Goal: Transaction & Acquisition: Purchase product/service

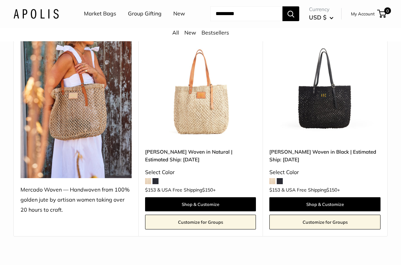
scroll to position [100, 0]
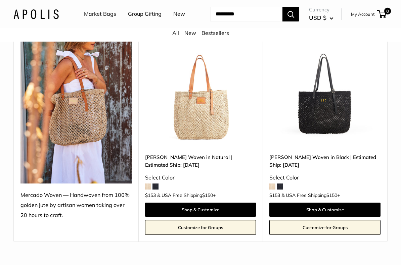
click at [93, 156] on img at bounding box center [75, 110] width 111 height 148
click at [69, 139] on img at bounding box center [75, 110] width 111 height 148
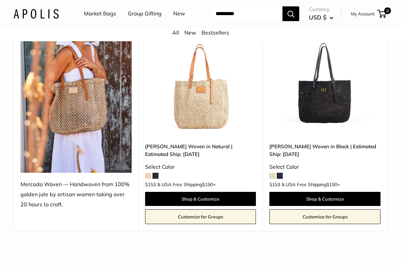
scroll to position [113, 0]
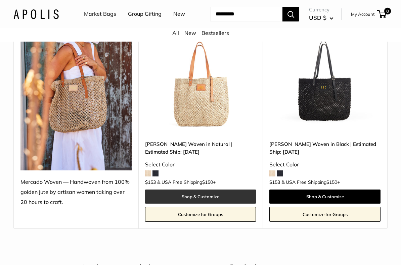
click at [180, 204] on link "Shop & Customize" at bounding box center [200, 197] width 111 height 14
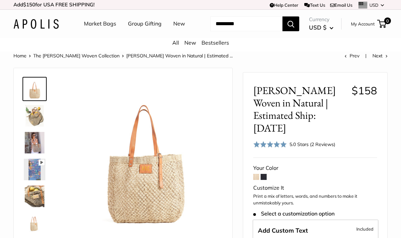
click at [34, 127] on img at bounding box center [34, 115] width 21 height 21
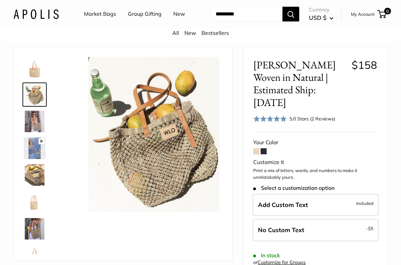
scroll to position [46, 0]
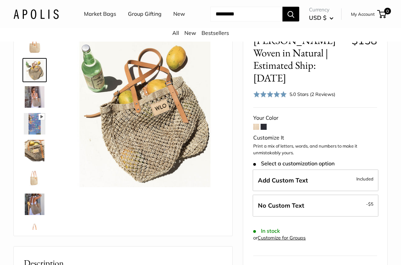
click at [30, 108] on img at bounding box center [34, 96] width 21 height 21
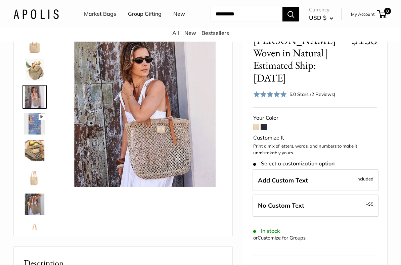
click at [33, 161] on img at bounding box center [34, 150] width 21 height 21
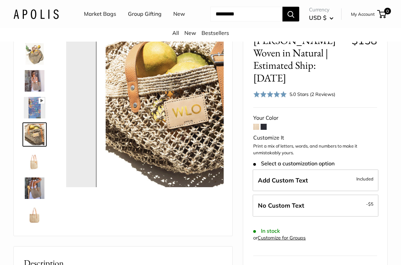
scroll to position [21, 0]
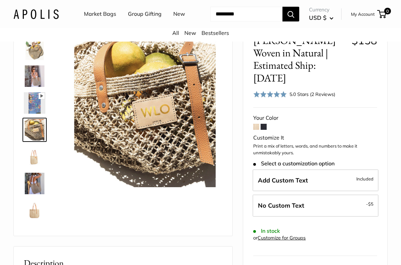
click at [31, 167] on img at bounding box center [34, 156] width 21 height 21
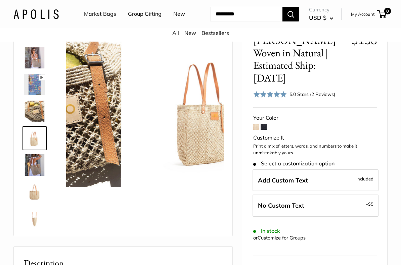
scroll to position [48, 0]
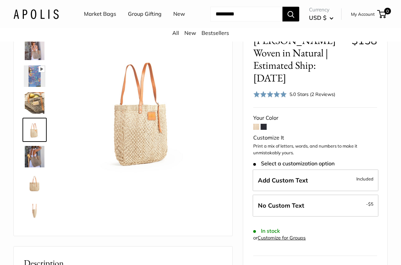
click at [35, 167] on img at bounding box center [34, 156] width 21 height 21
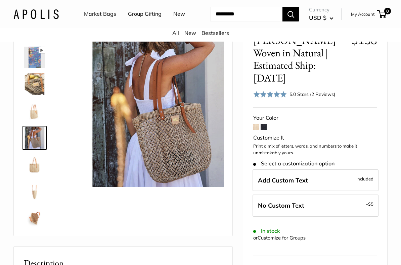
scroll to position [74, 0]
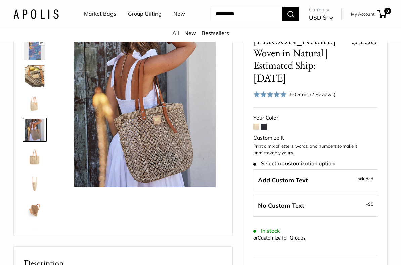
click at [36, 221] on img at bounding box center [34, 210] width 21 height 21
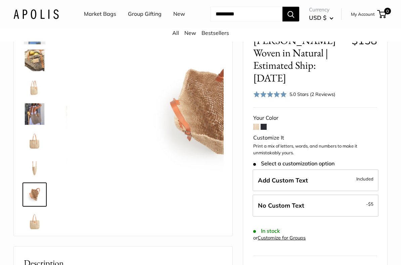
scroll to position [97, 0]
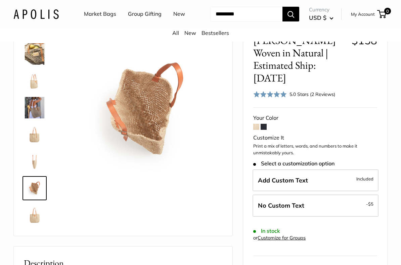
click at [32, 172] on img at bounding box center [34, 161] width 21 height 21
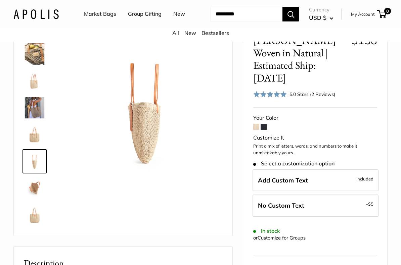
click at [39, 226] on img at bounding box center [34, 214] width 21 height 21
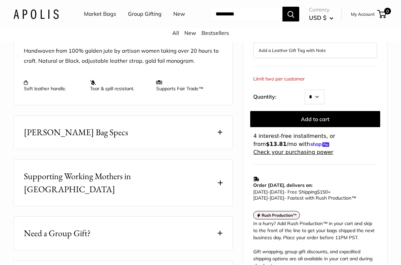
scroll to position [280, 0]
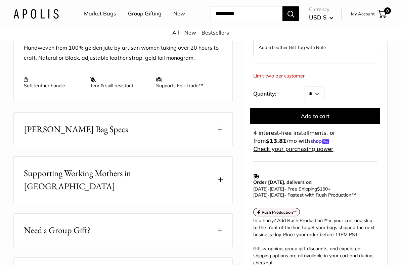
click at [150, 146] on button "Mercado Bag Specs" at bounding box center [123, 129] width 218 height 33
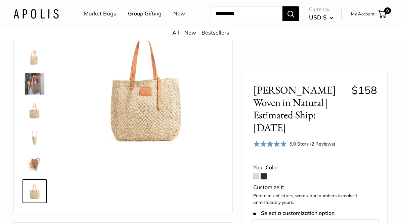
scroll to position [0, 0]
